Goal: Transaction & Acquisition: Purchase product/service

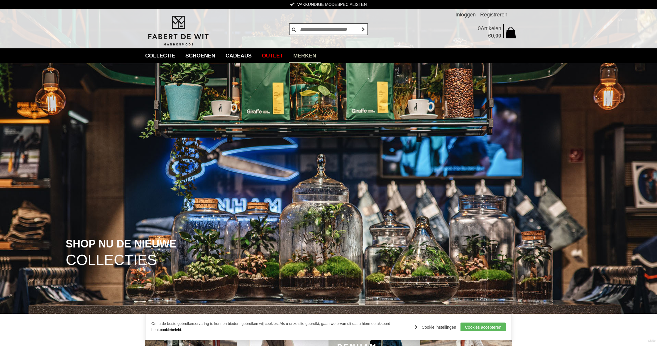
click at [310, 55] on link "Merken" at bounding box center [305, 55] width 32 height 15
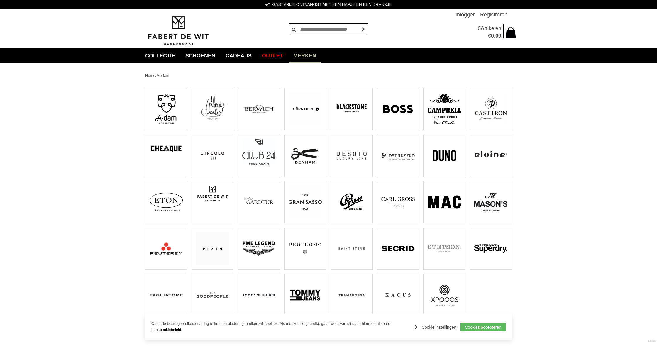
click at [400, 289] on img at bounding box center [397, 295] width 33 height 33
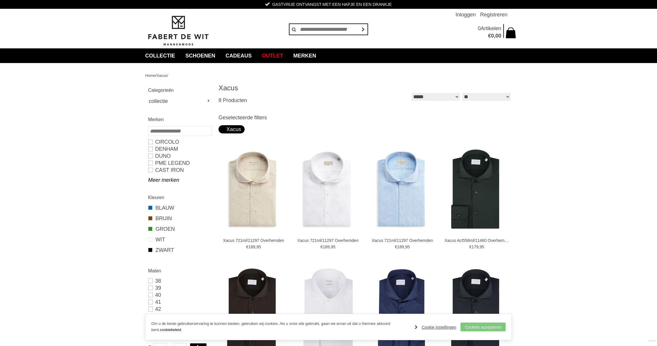
click at [480, 327] on link "Cookies accepteren" at bounding box center [483, 327] width 45 height 9
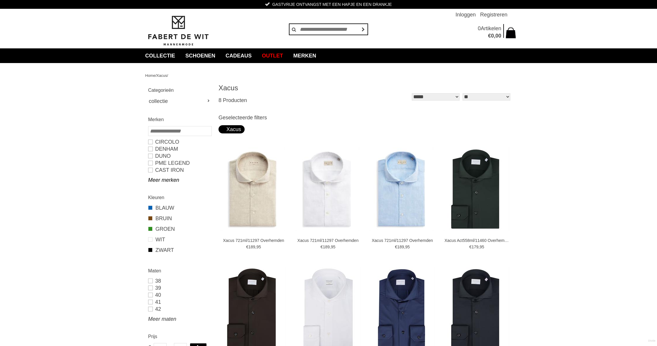
click at [161, 320] on link "Meer maten" at bounding box center [179, 319] width 63 height 7
click at [151, 324] on link "44" at bounding box center [179, 323] width 63 height 7
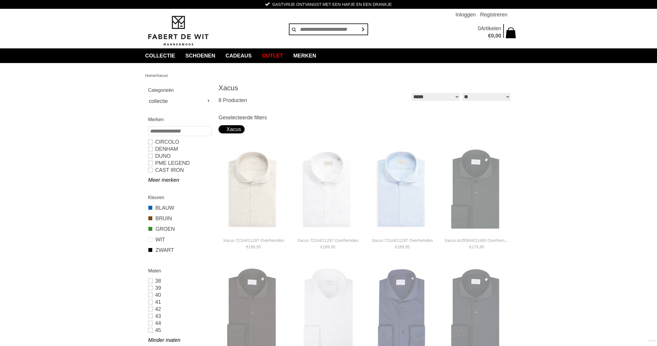
type input "***"
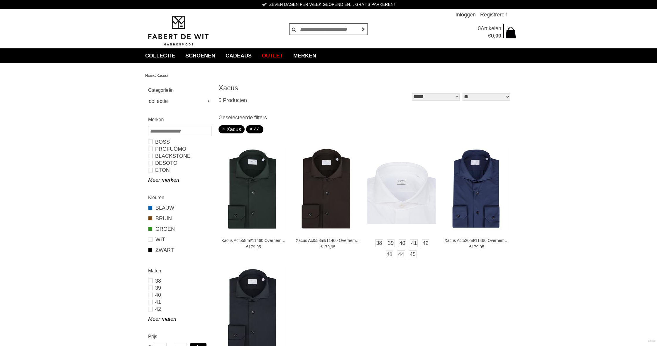
click at [396, 192] on img at bounding box center [401, 189] width 69 height 69
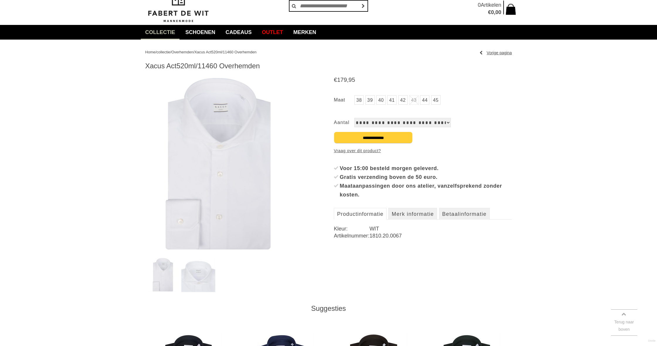
scroll to position [21, 0]
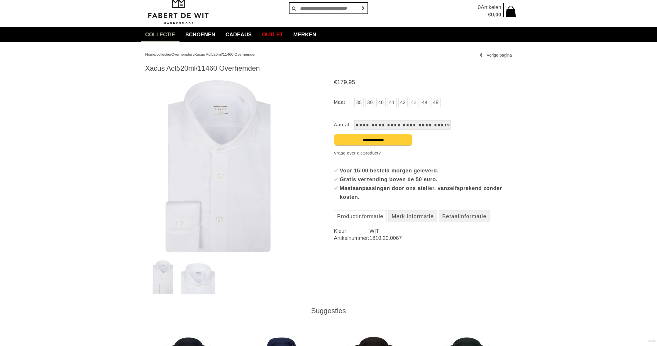
click at [425, 102] on link "44" at bounding box center [424, 102] width 9 height 9
